Goal: Complete application form

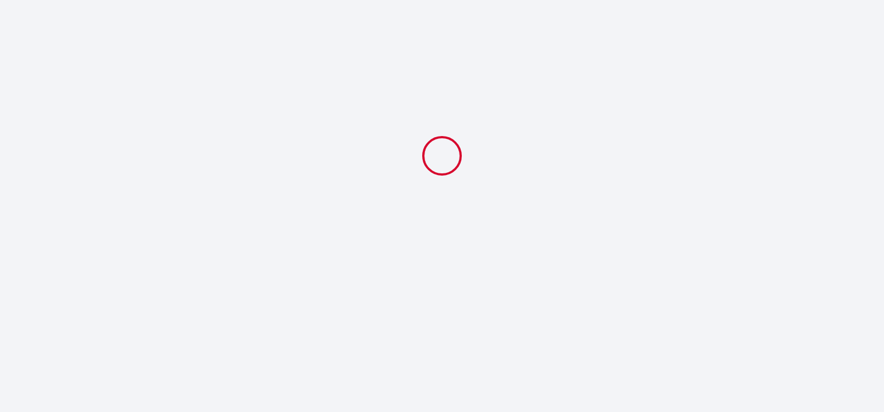
select select
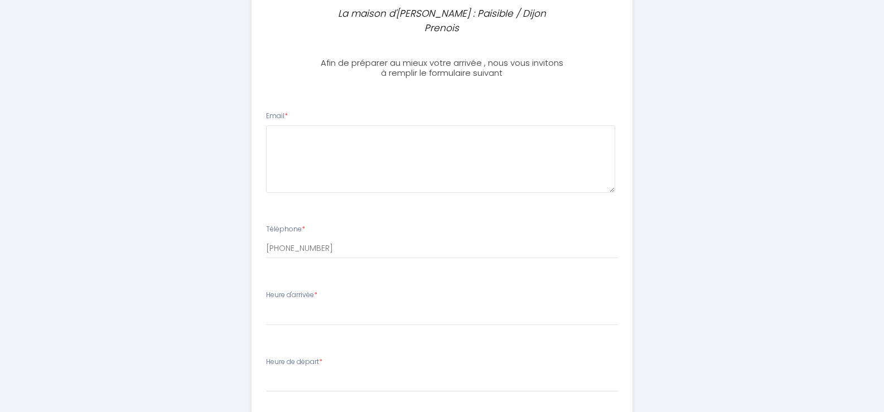
scroll to position [279, 0]
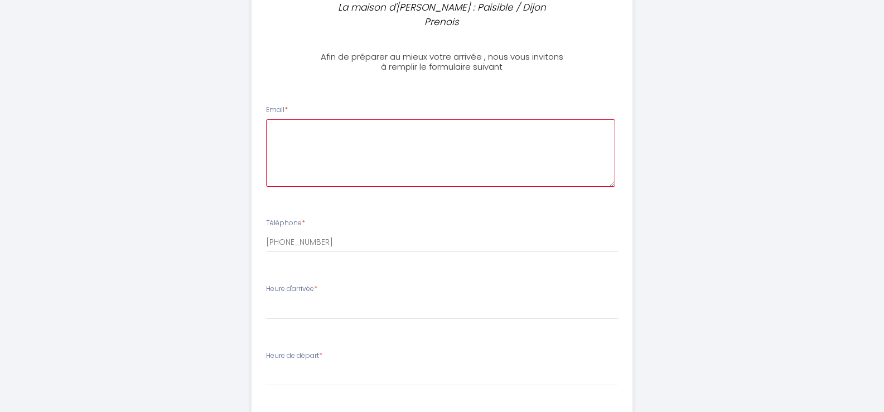
click at [306, 127] on textarea at bounding box center [440, 152] width 349 height 67
type textarea "[EMAIL_ADDRESS][DOMAIN_NAME]"
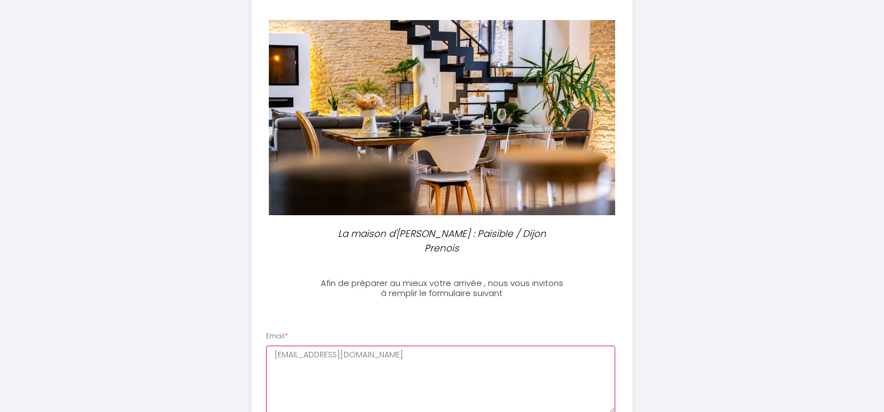
scroll to position [0, 0]
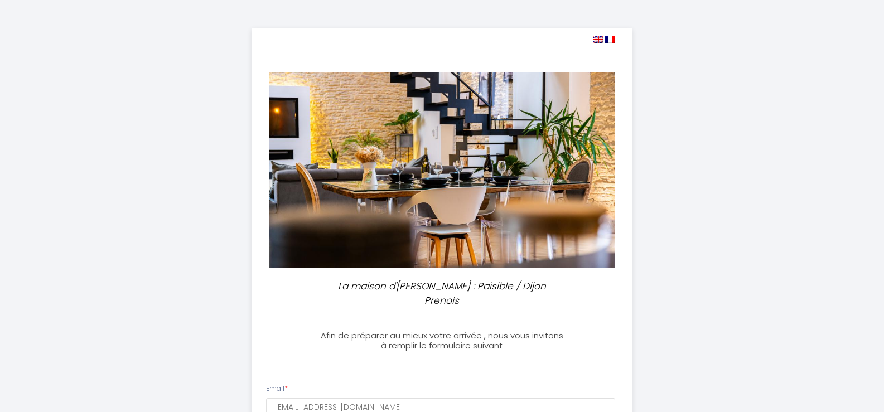
click at [596, 39] on img at bounding box center [598, 39] width 10 height 7
select select
click at [598, 40] on img at bounding box center [598, 39] width 10 height 7
